Goal: Task Accomplishment & Management: Manage account settings

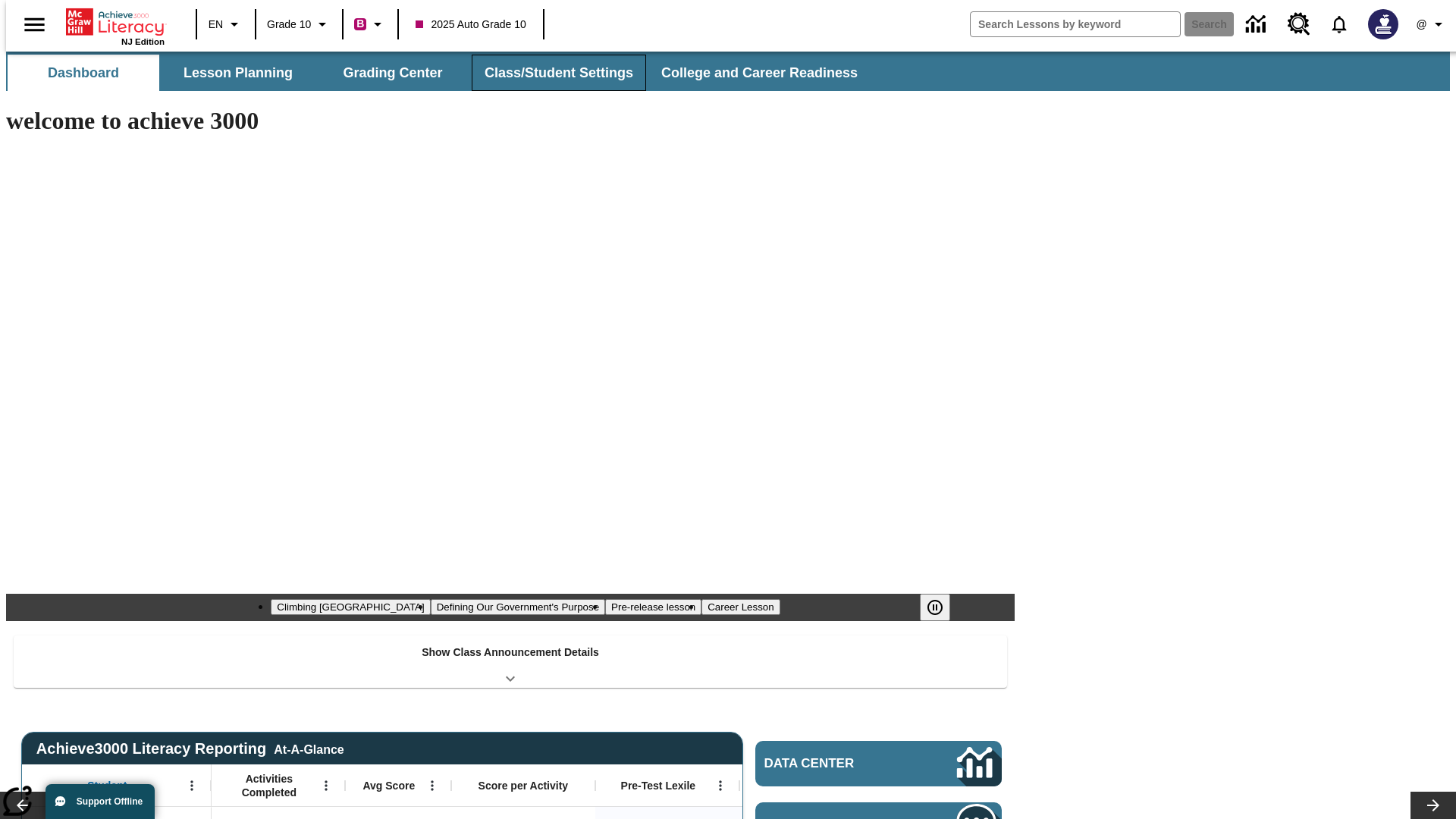
click at [551, 73] on button "Class/Student Settings" at bounding box center [559, 73] width 175 height 37
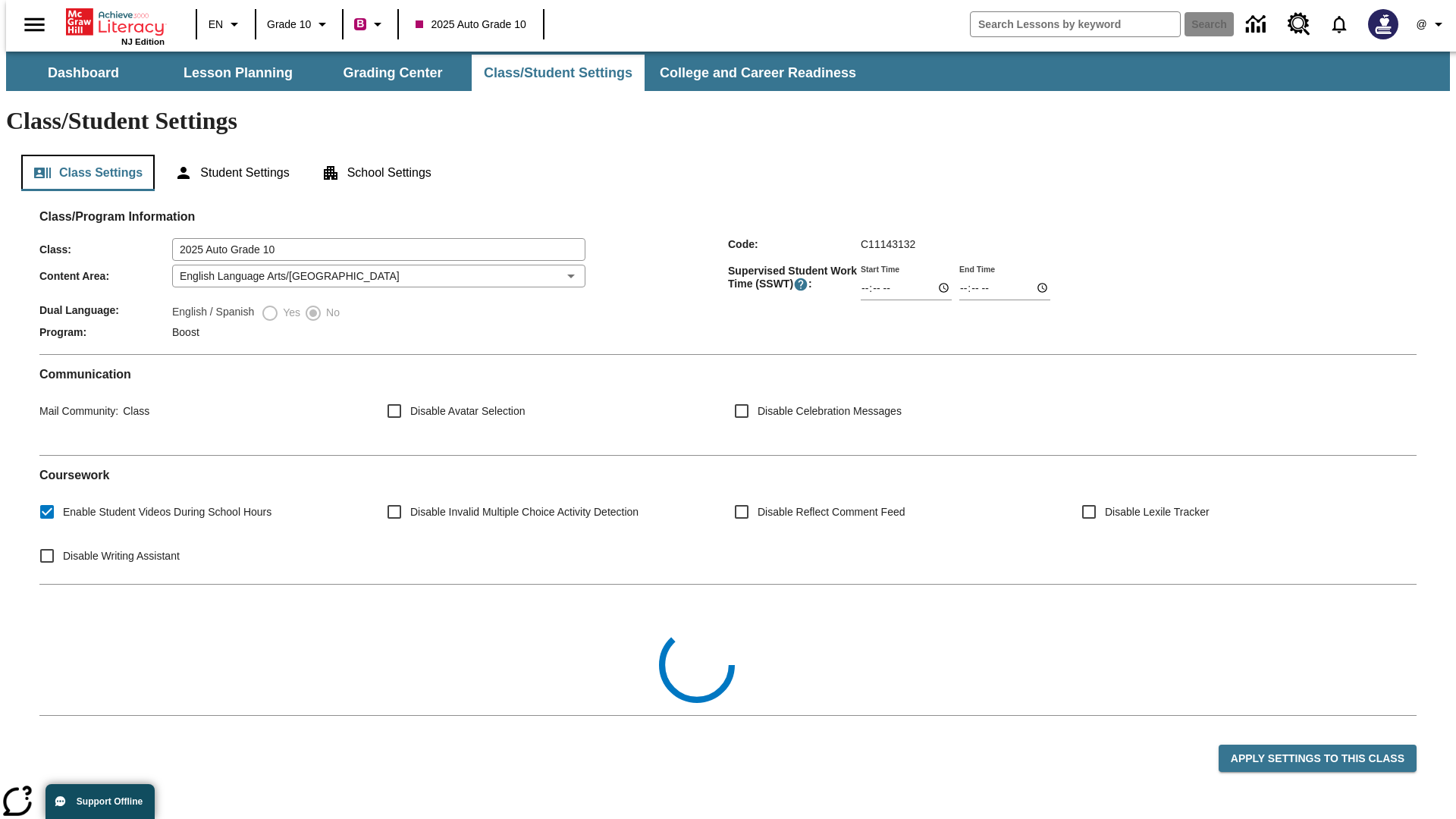
click at [82, 154] on button "Class Settings" at bounding box center [88, 173] width 134 height 37
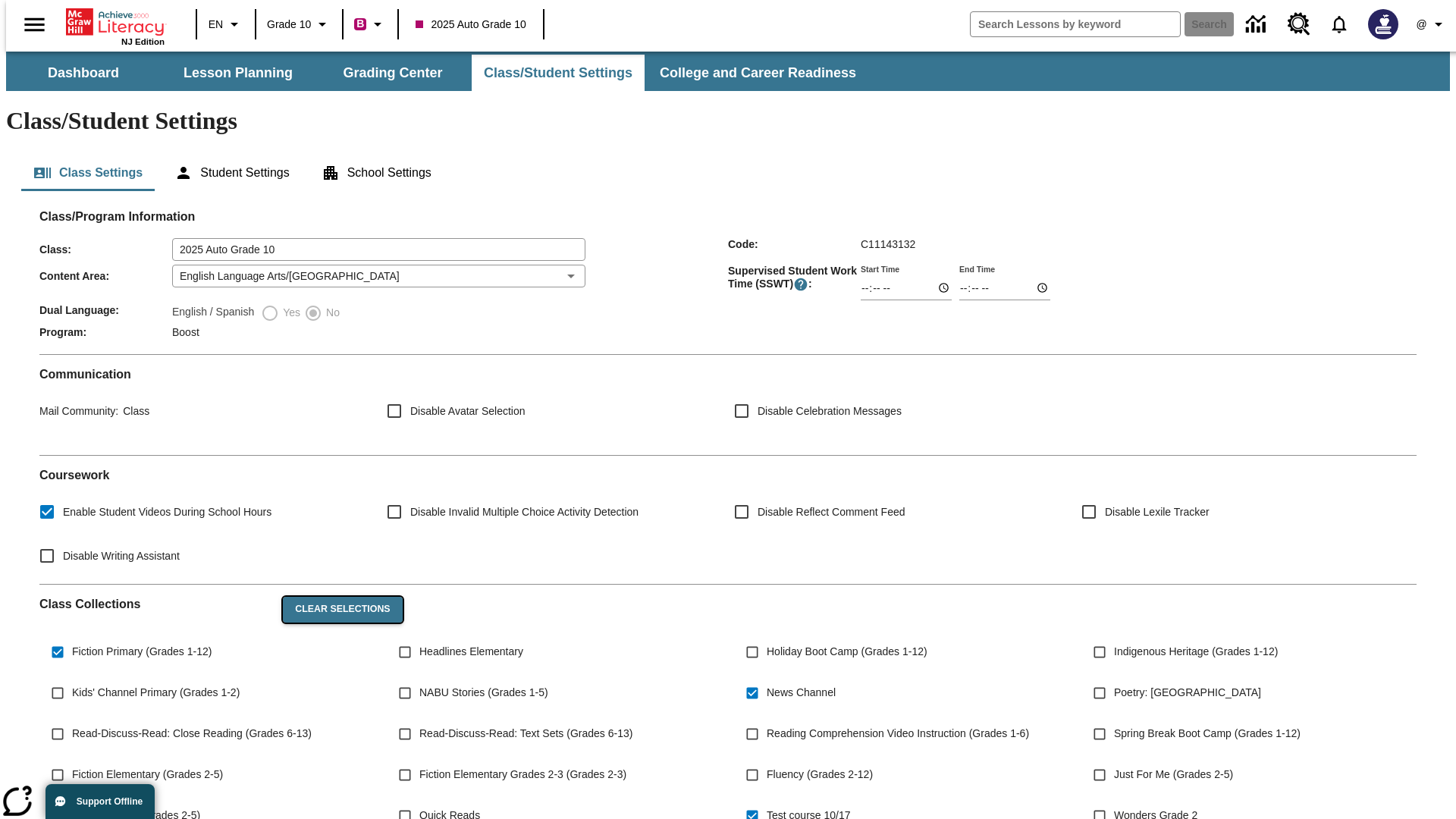
click at [336, 597] on button "Clear Selections" at bounding box center [342, 610] width 119 height 26
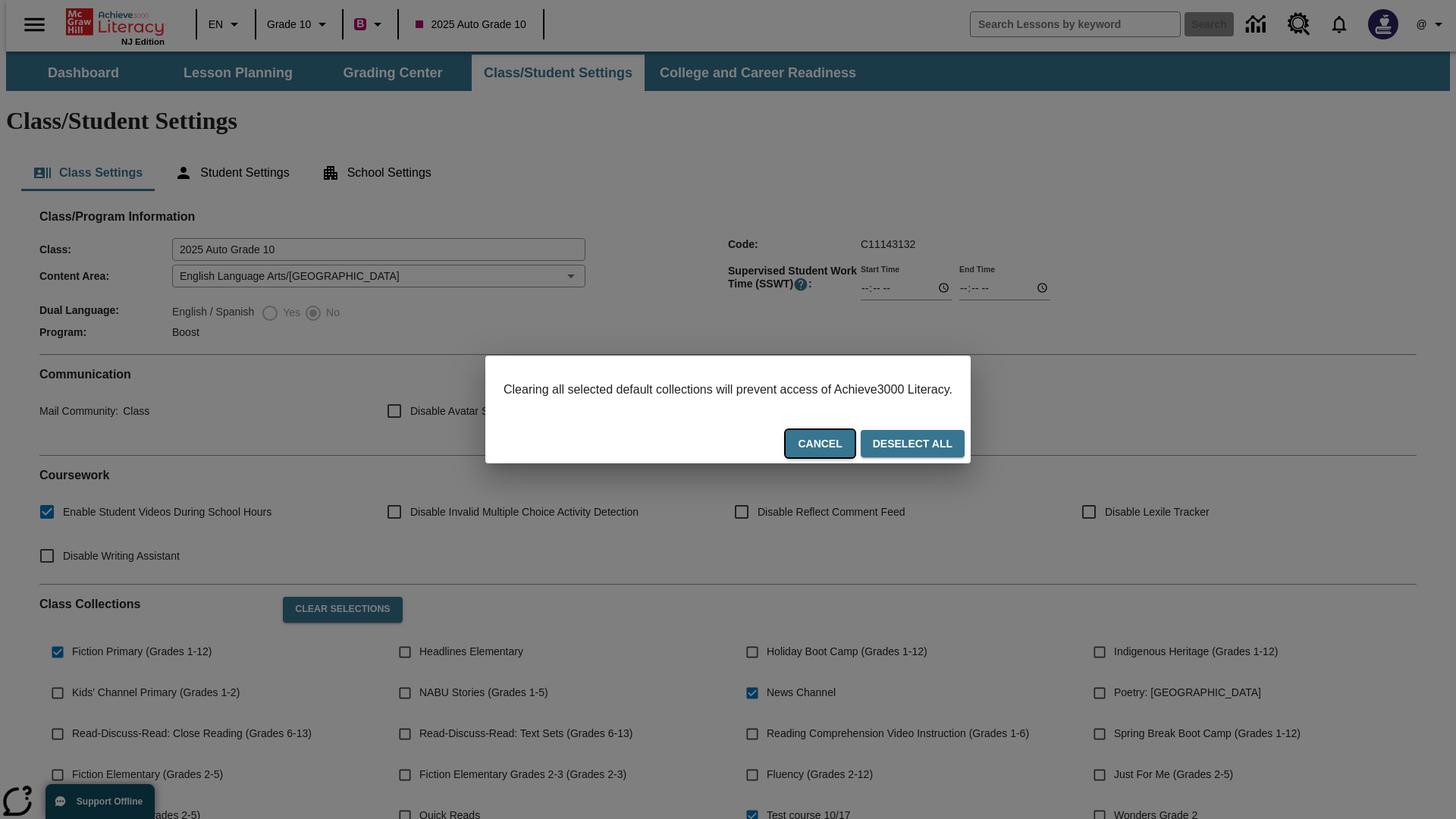
click at [839, 445] on button "Cancel" at bounding box center [819, 443] width 69 height 28
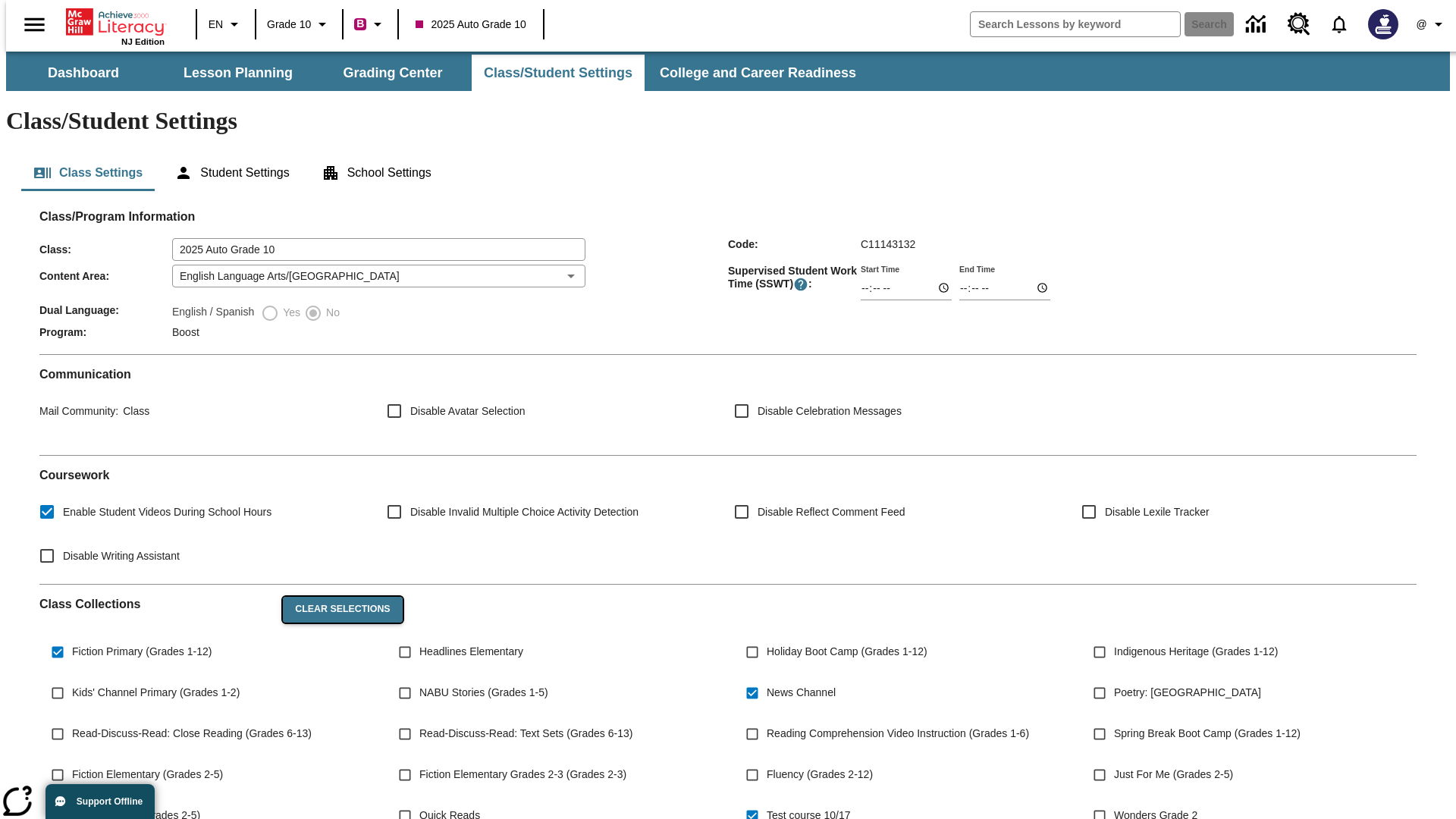
click at [336, 597] on button "Clear Selections" at bounding box center [342, 610] width 119 height 26
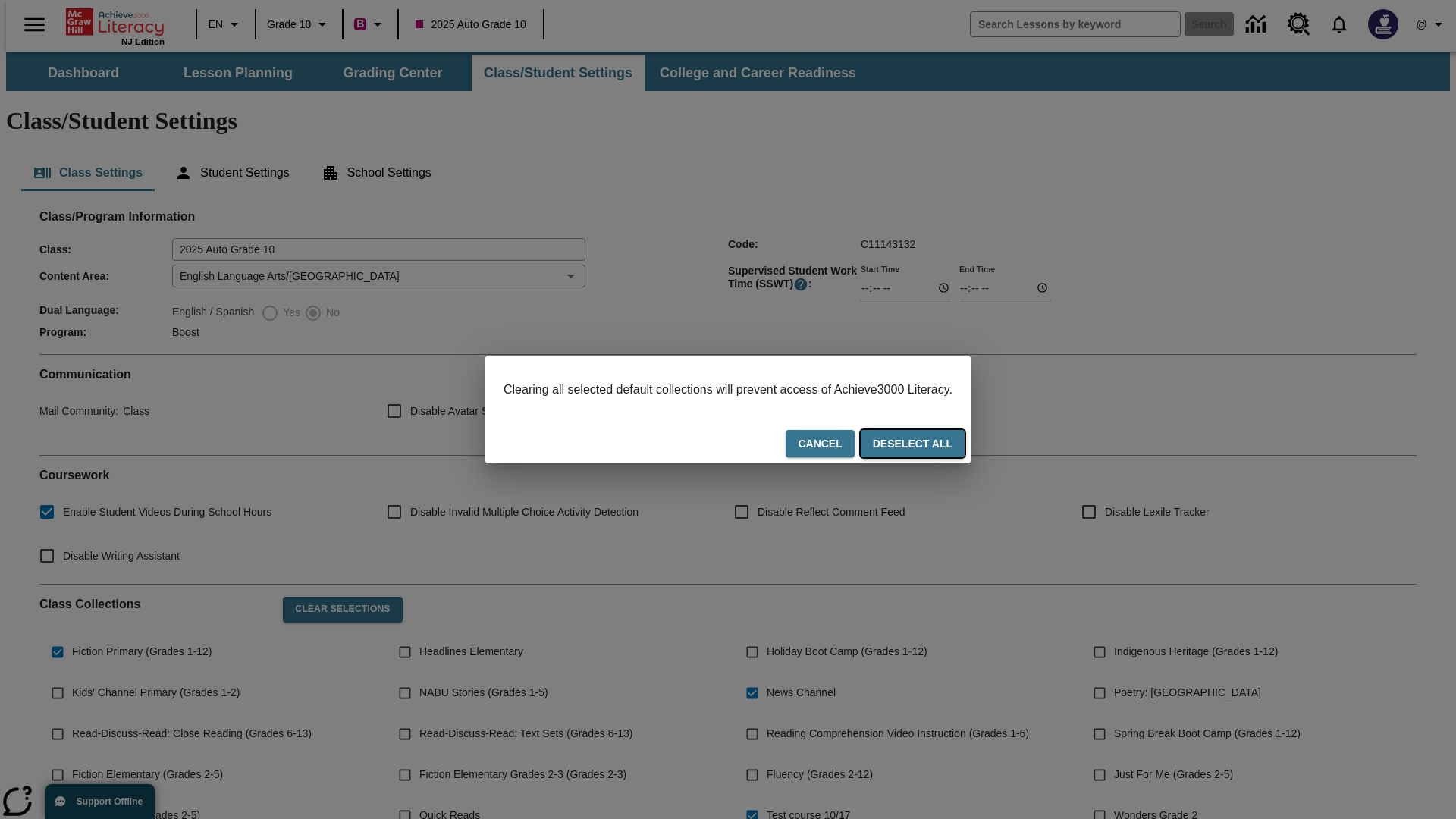
click at [926, 445] on button "Deselect All" at bounding box center [913, 443] width 104 height 28
checkbox input "false"
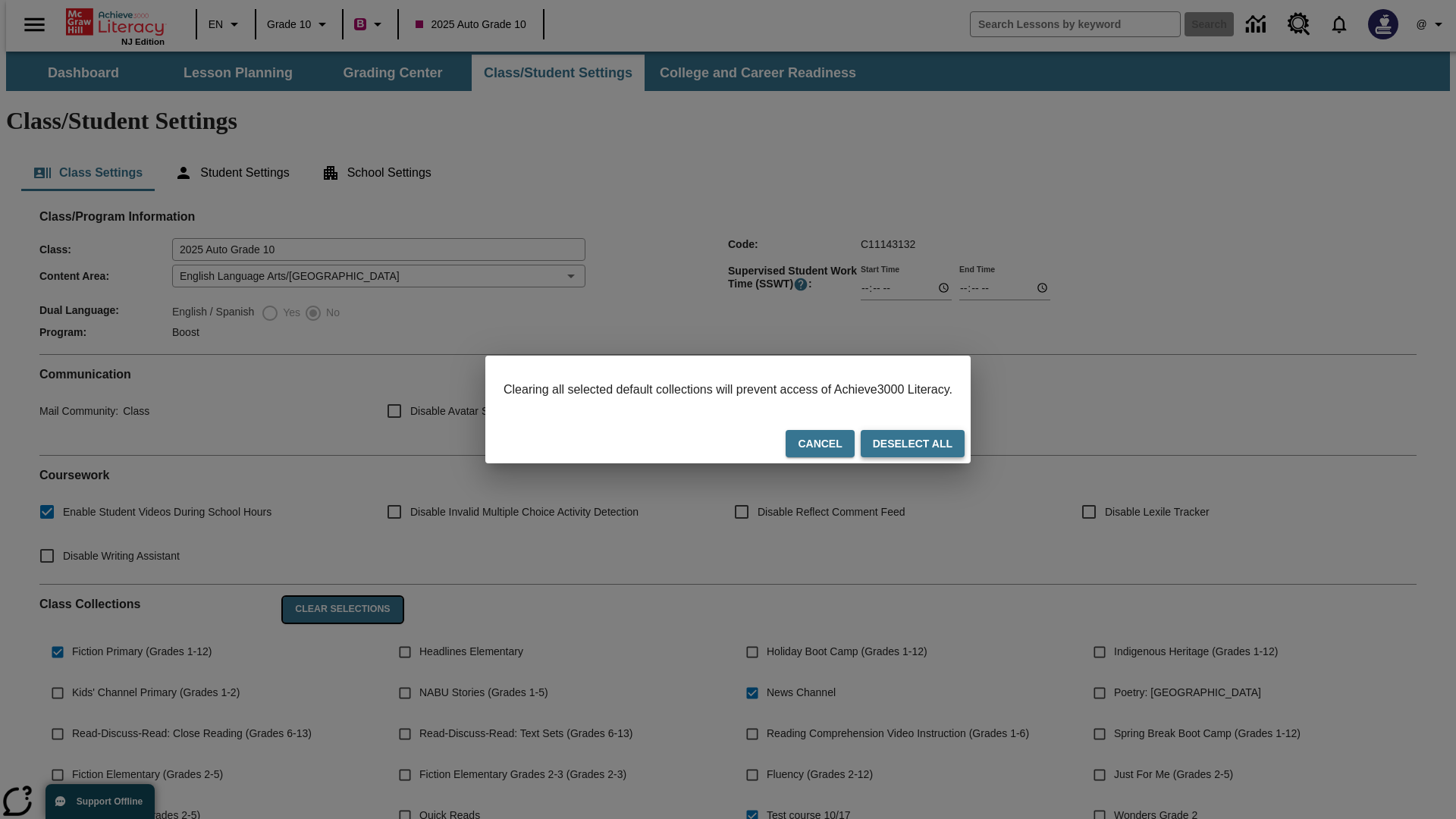
checkbox input "false"
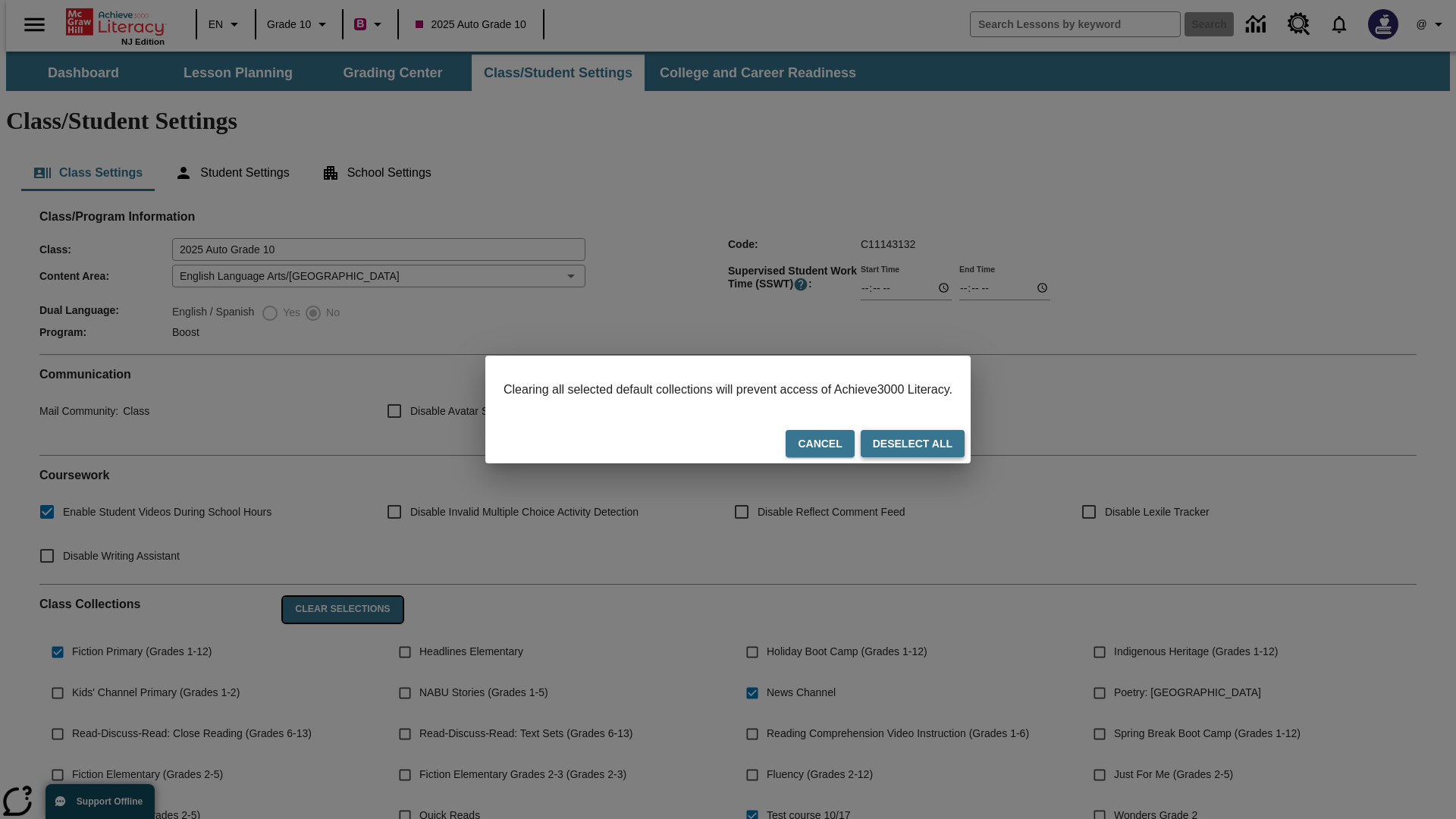
checkbox input "false"
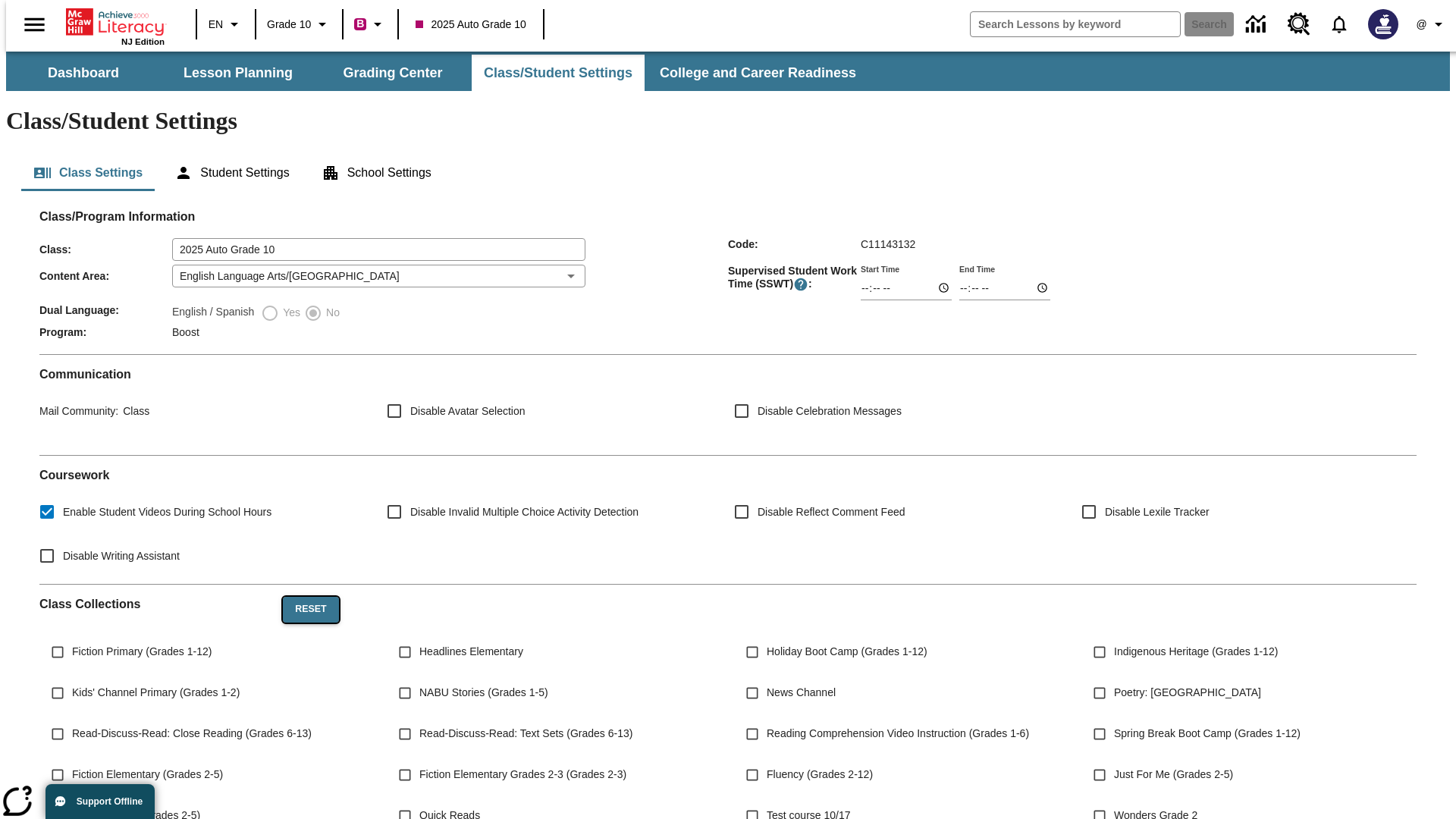
click at [305, 597] on button "Reset" at bounding box center [310, 610] width 56 height 26
checkbox input "true"
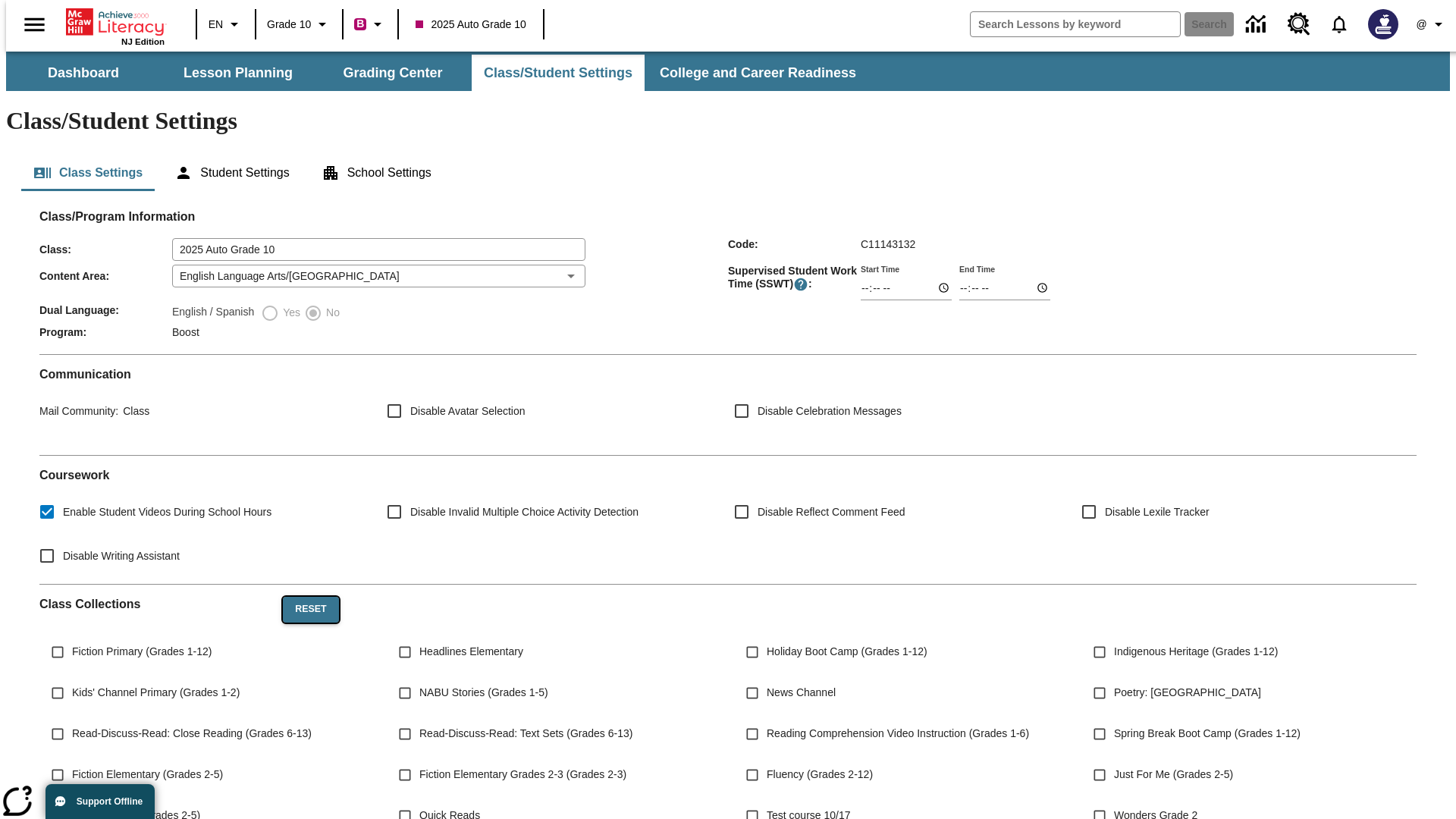
checkbox input "true"
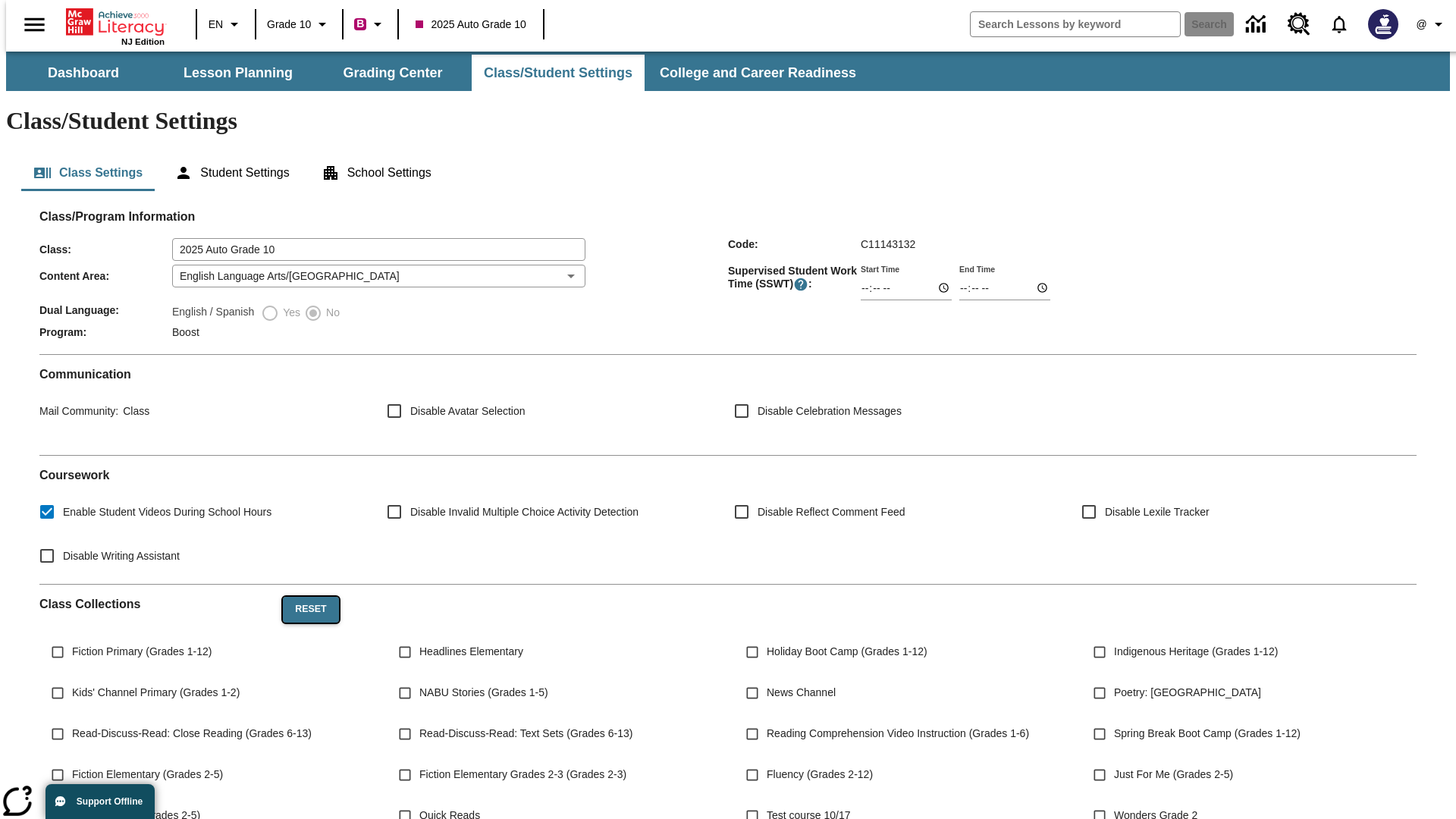
checkbox input "true"
